Goal: Find specific fact: Find specific fact

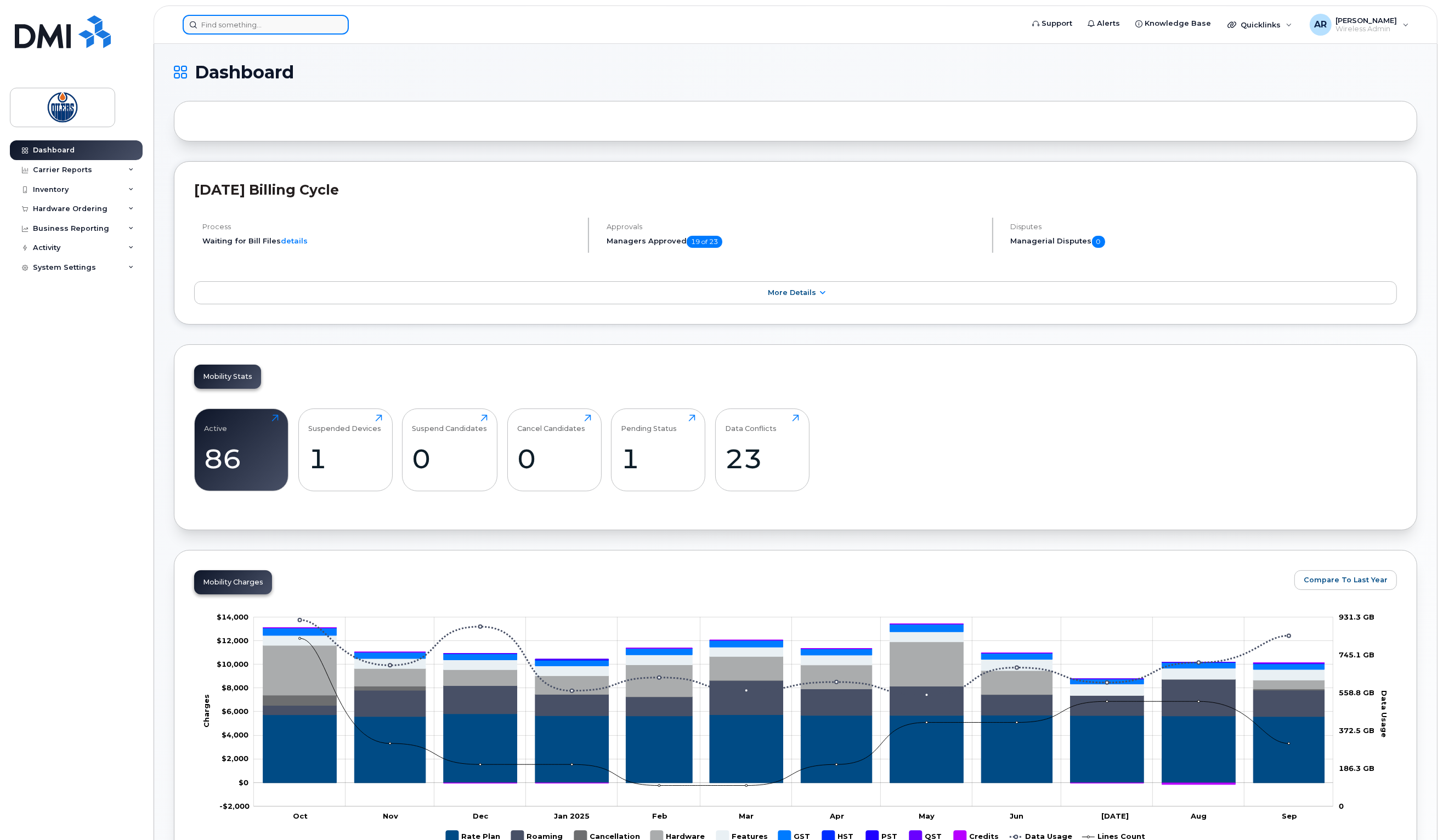
click at [280, 28] on input at bounding box center [265, 24] width 166 height 20
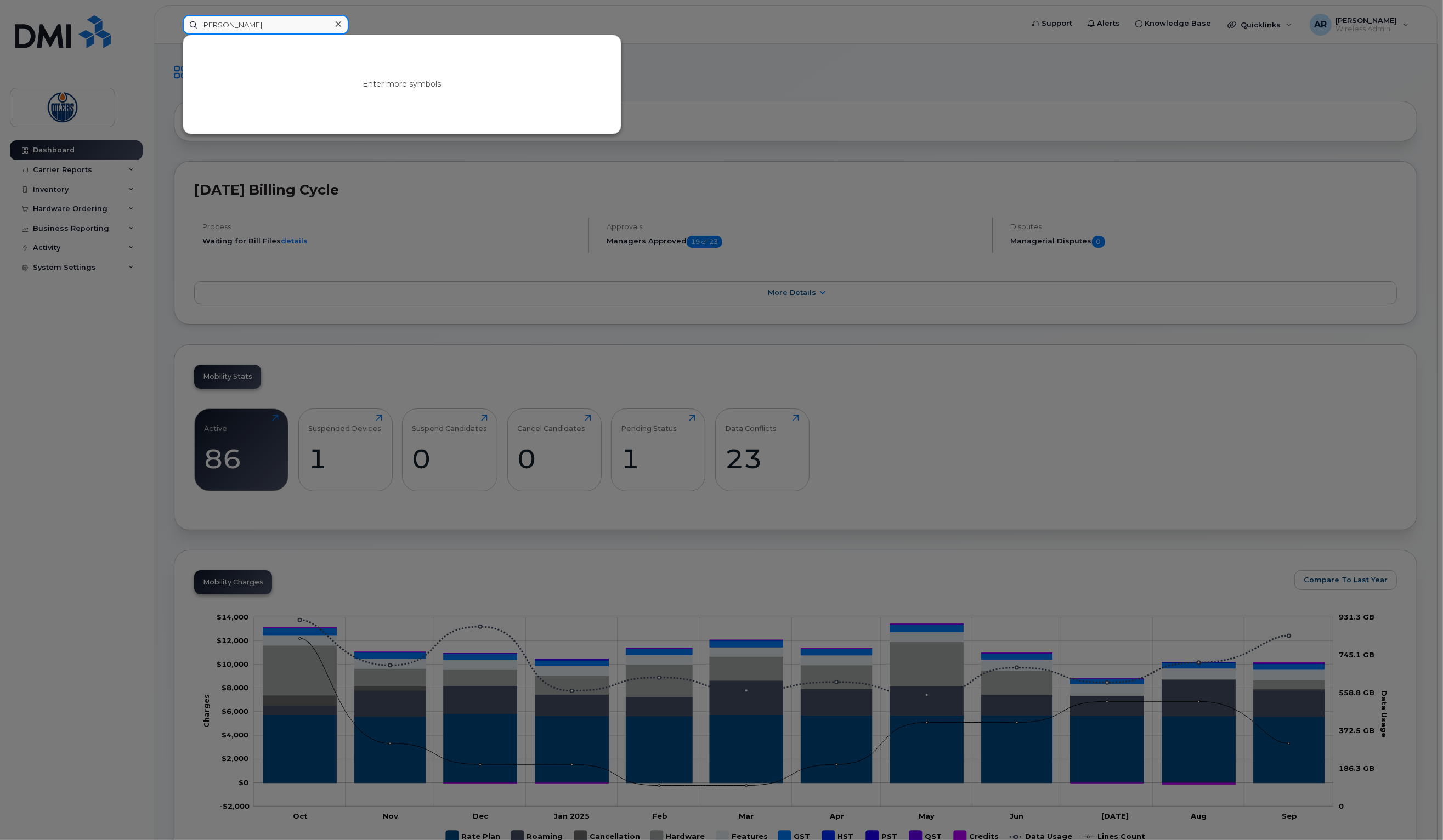
type input "[PERSON_NAME]"
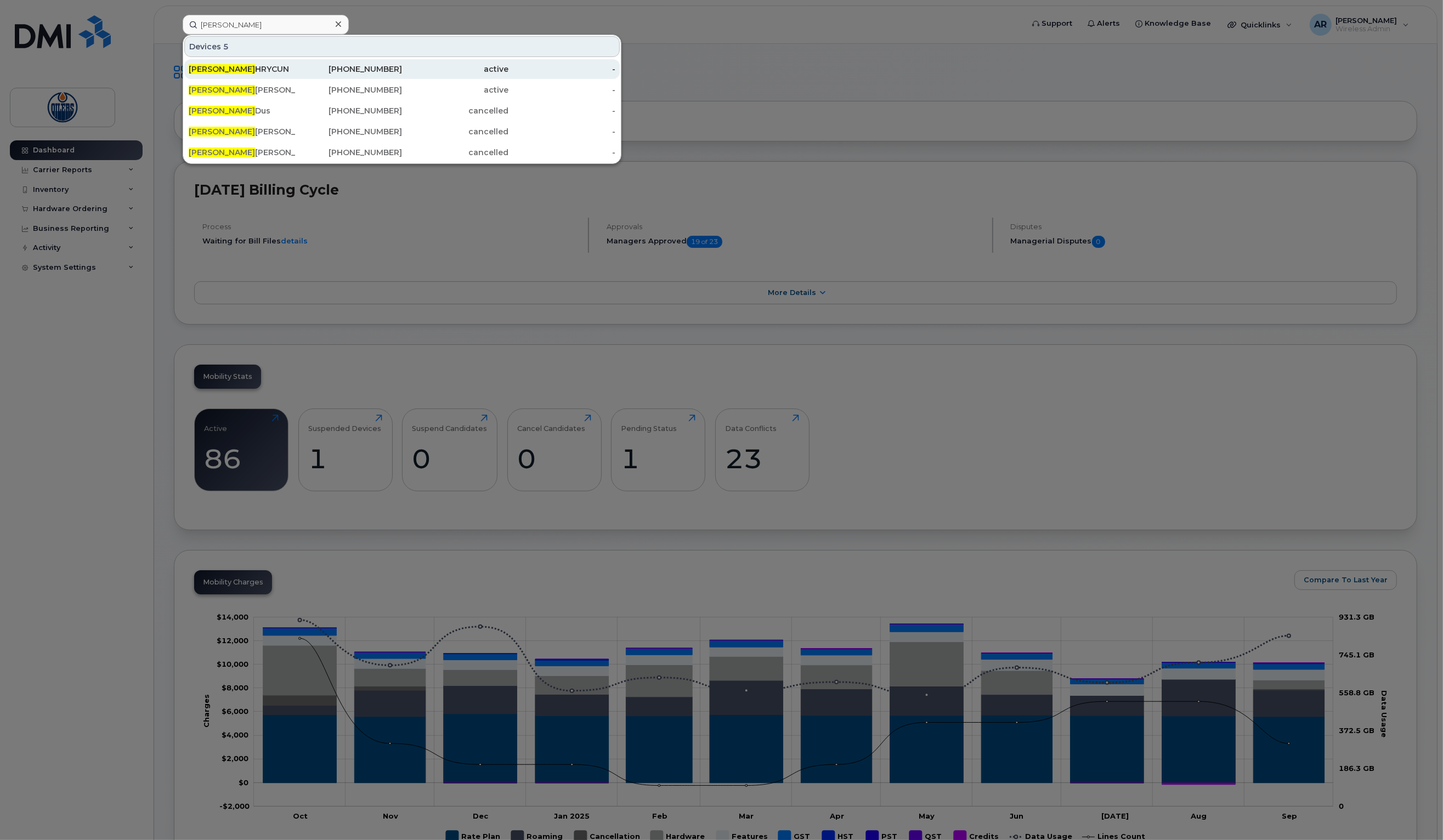
click at [246, 70] on div "[PERSON_NAME]" at bounding box center [242, 69] width 107 height 11
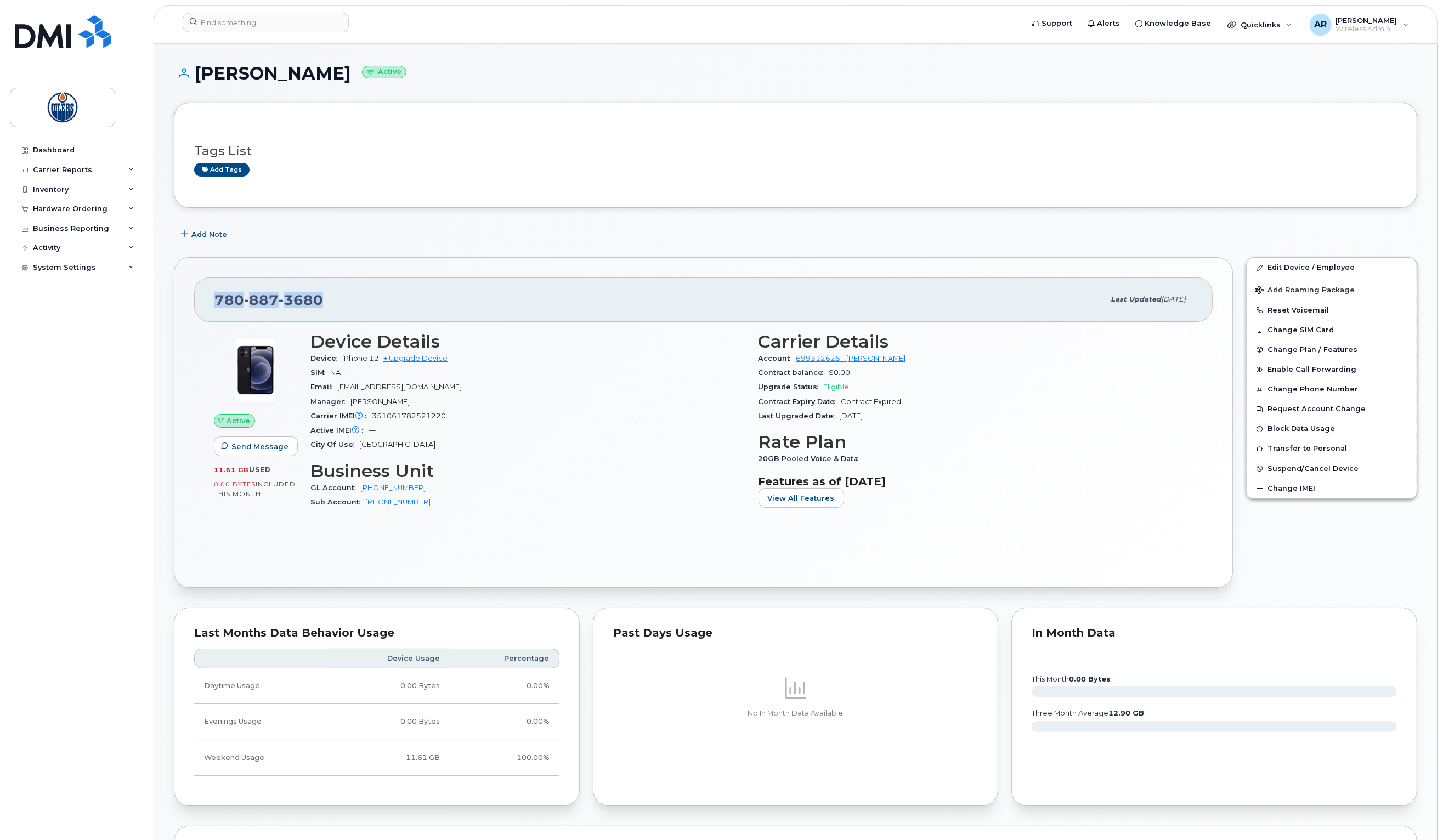
drag, startPoint x: 326, startPoint y: 306, endPoint x: 218, endPoint y: 296, distance: 108.5
click at [214, 297] on div "780 887 3680" at bounding box center [659, 299] width 890 height 23
copy span "780 887 3680"
click at [839, 358] on link "699312625 - Rogers" at bounding box center [850, 358] width 109 height 8
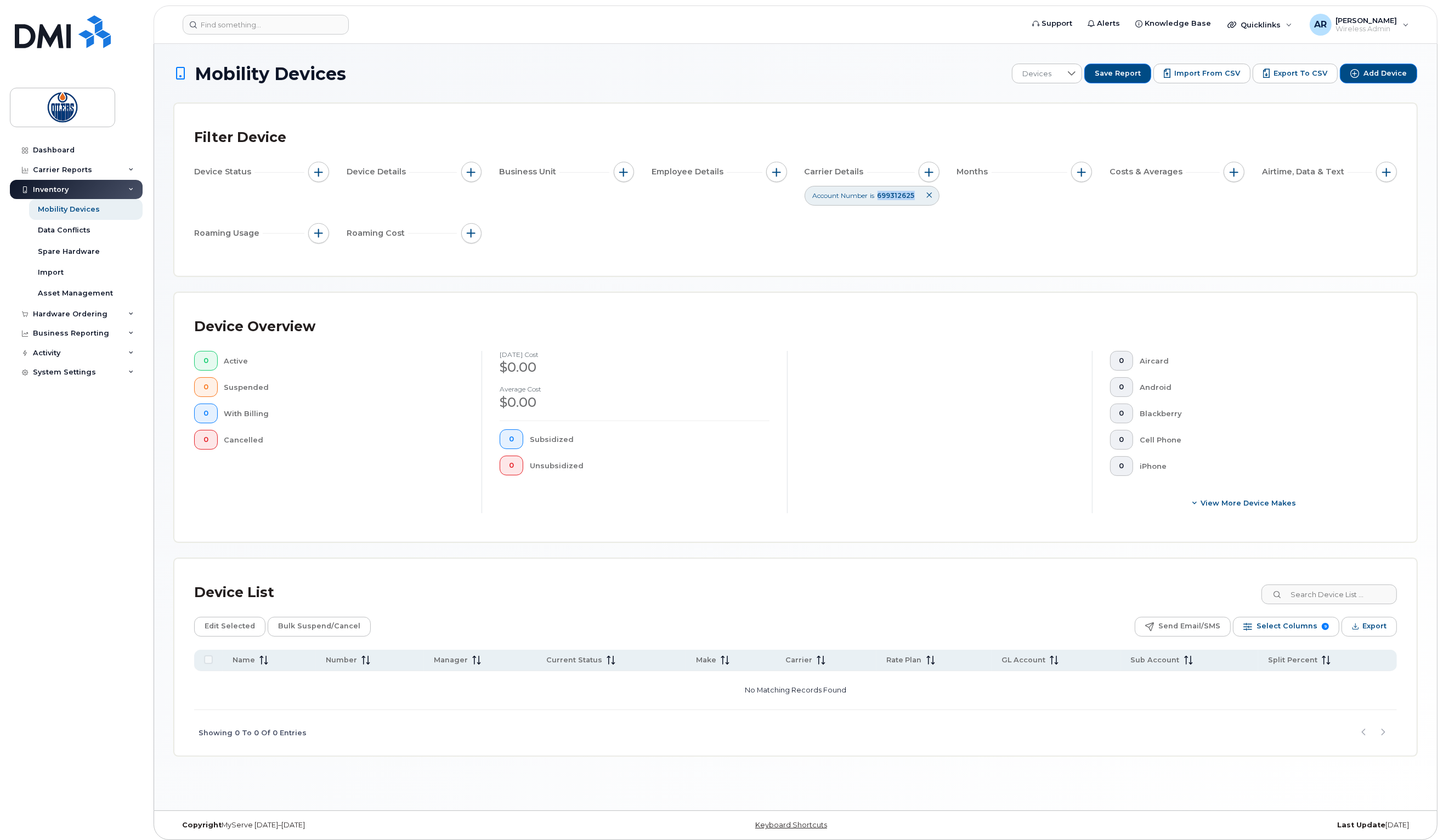
drag, startPoint x: 882, startPoint y: 196, endPoint x: 906, endPoint y: 215, distance: 30.6
click at [913, 198] on span "699312625" at bounding box center [895, 195] width 37 height 8
copy span "699312625"
